Goal: Connect with others: Connect with others

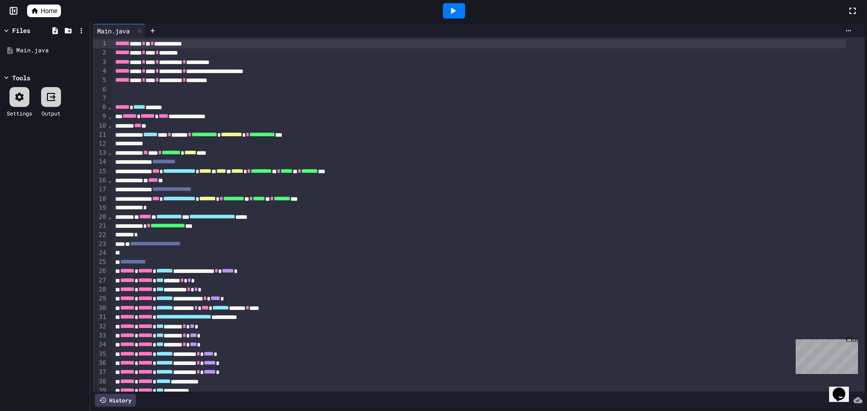
click at [443, 5] on div at bounding box center [454, 10] width 22 height 15
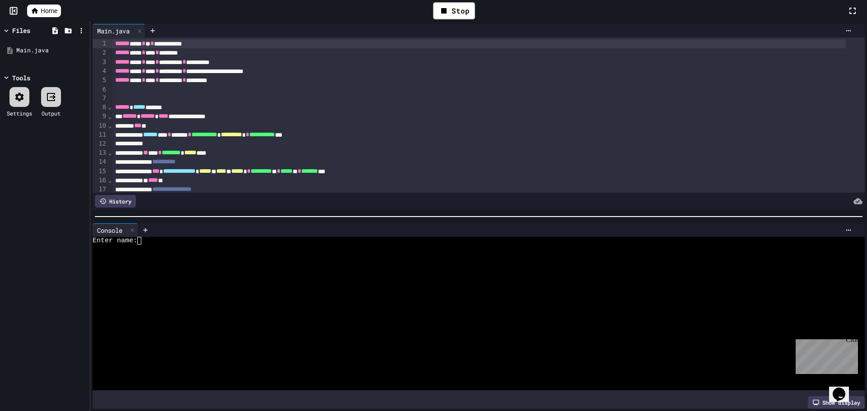
click at [255, 283] on div at bounding box center [471, 287] width 756 height 8
click at [466, 15] on div "Stop" at bounding box center [454, 10] width 42 height 17
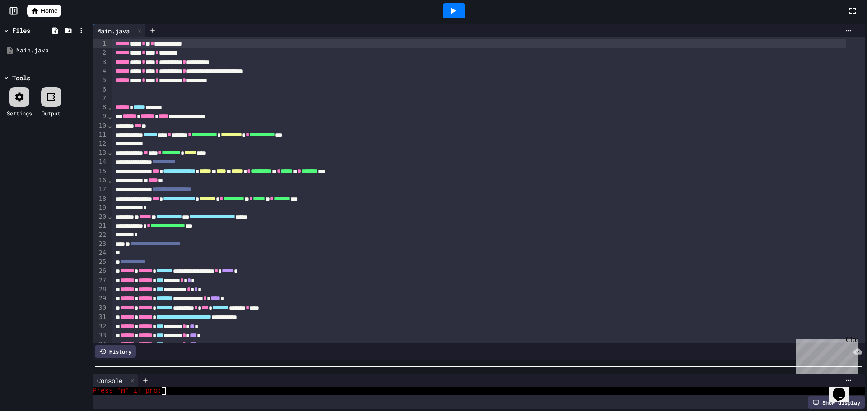
click at [556, 363] on div at bounding box center [478, 367] width 777 height 9
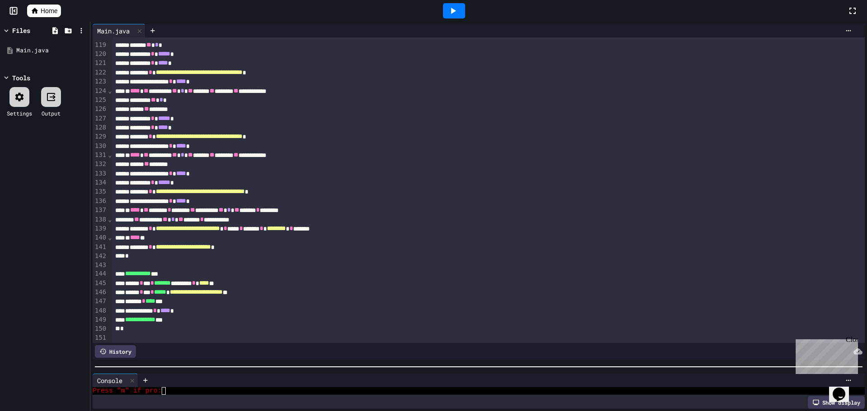
scroll to position [1119, 0]
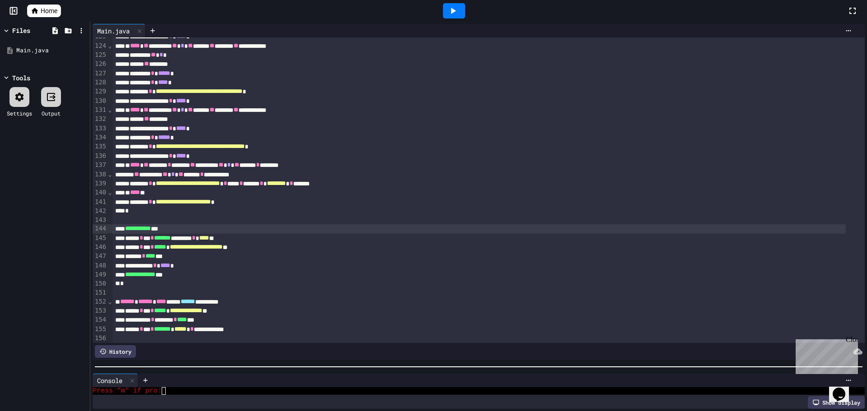
click at [275, 226] on div "**********" at bounding box center [478, 228] width 733 height 9
click at [273, 239] on div "****** * *** * ******* ******** * **** **" at bounding box center [478, 238] width 733 height 9
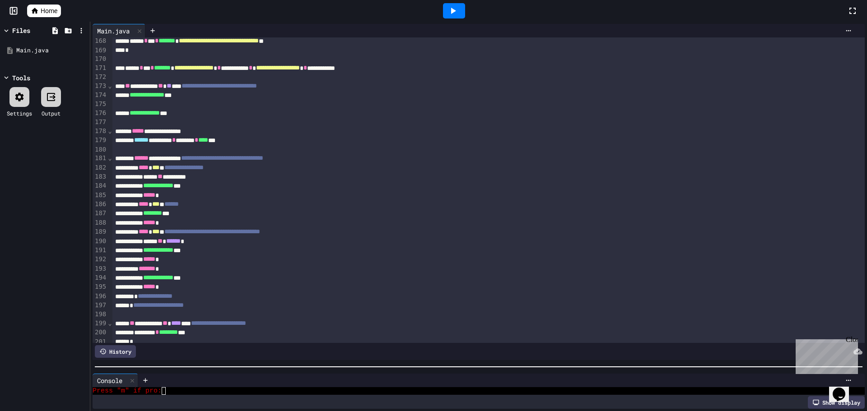
scroll to position [1571, 0]
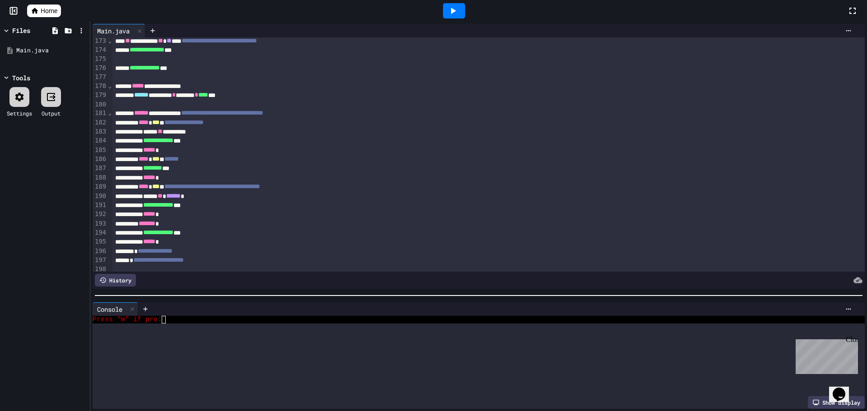
click at [445, 291] on div at bounding box center [478, 295] width 777 height 9
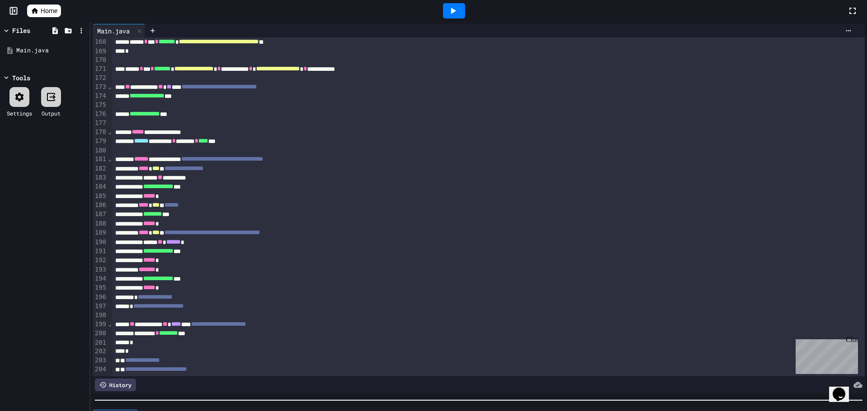
click at [474, 399] on div at bounding box center [478, 400] width 777 height 9
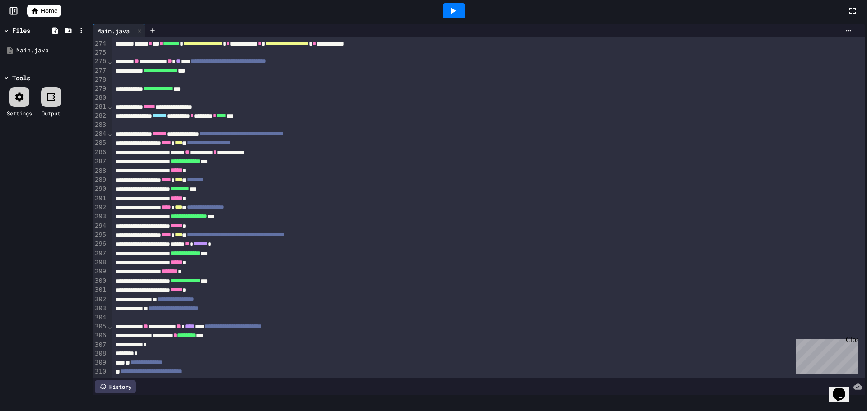
scroll to position [2460, 0]
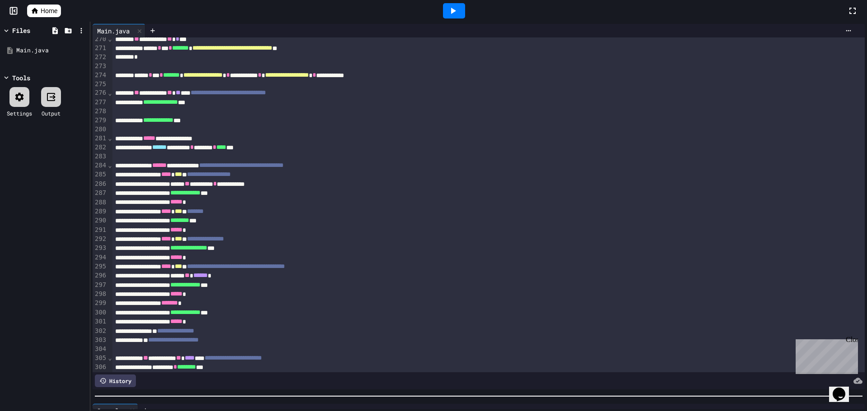
click at [328, 392] on div at bounding box center [478, 396] width 777 height 9
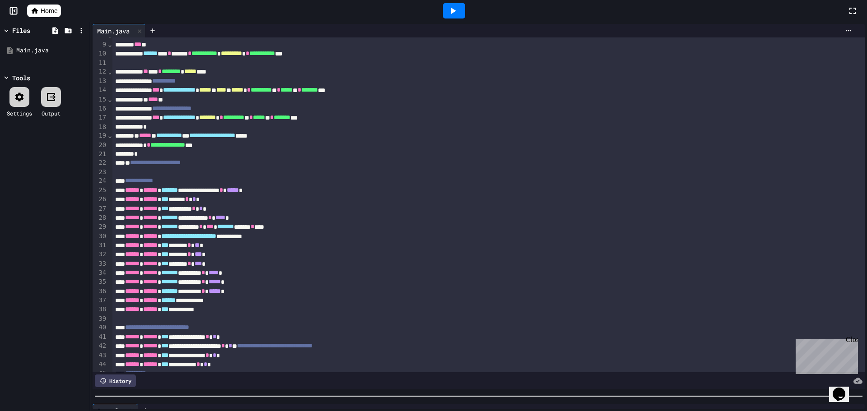
scroll to position [0, 0]
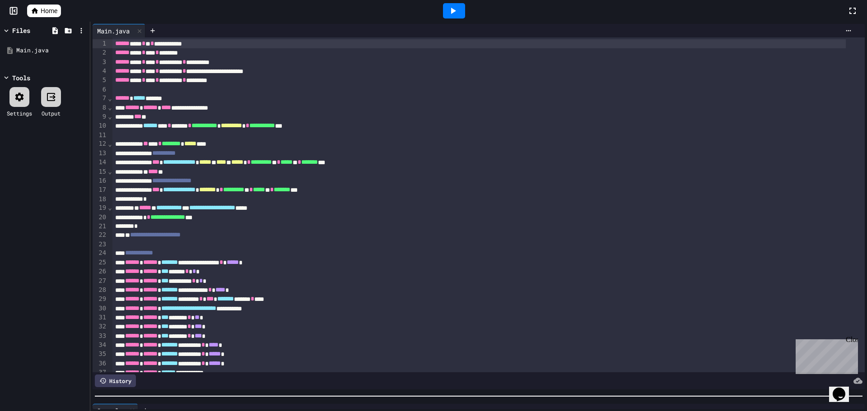
click at [237, 90] on div at bounding box center [488, 89] width 752 height 9
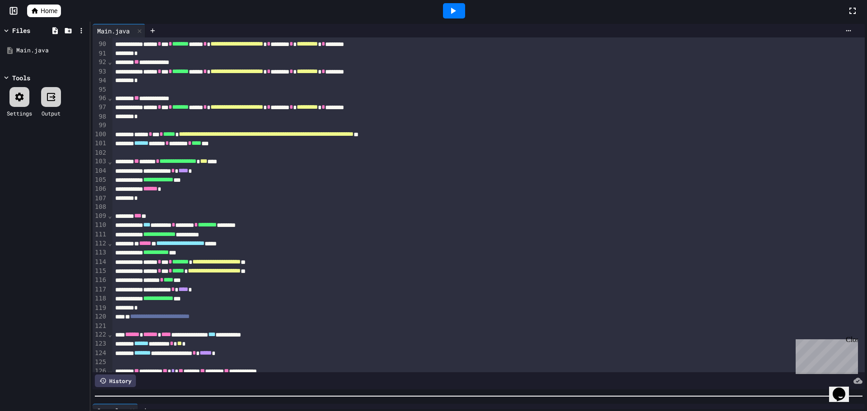
scroll to position [993, 0]
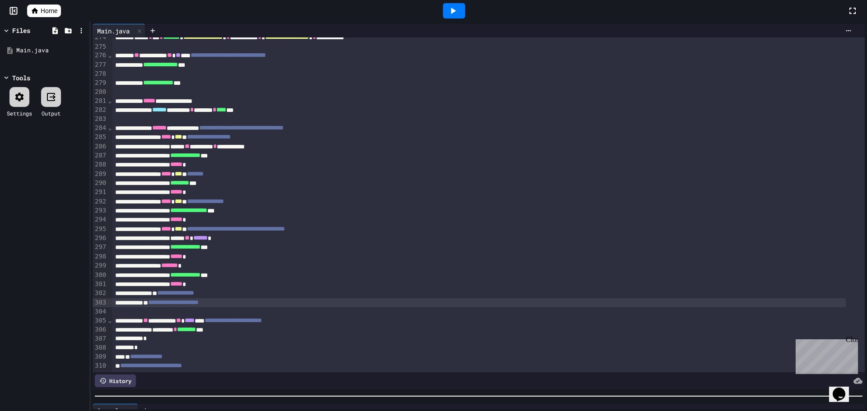
click at [449, 298] on div "**********" at bounding box center [478, 302] width 733 height 9
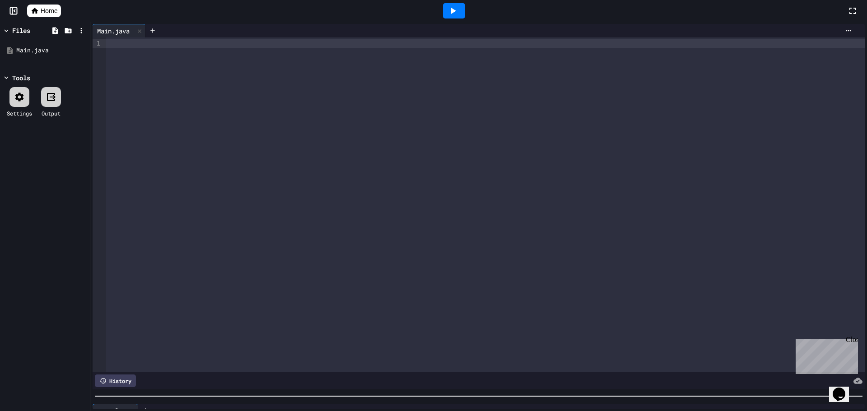
scroll to position [0, 0]
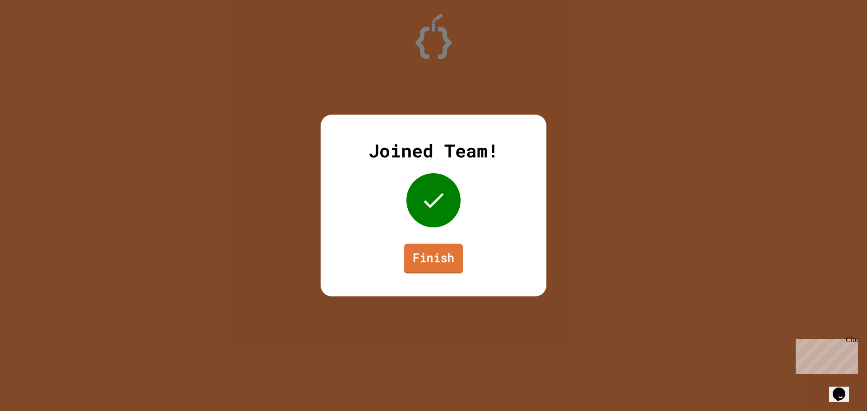
click at [444, 266] on link "Finish" at bounding box center [433, 259] width 59 height 30
